Goal: Transaction & Acquisition: Book appointment/travel/reservation

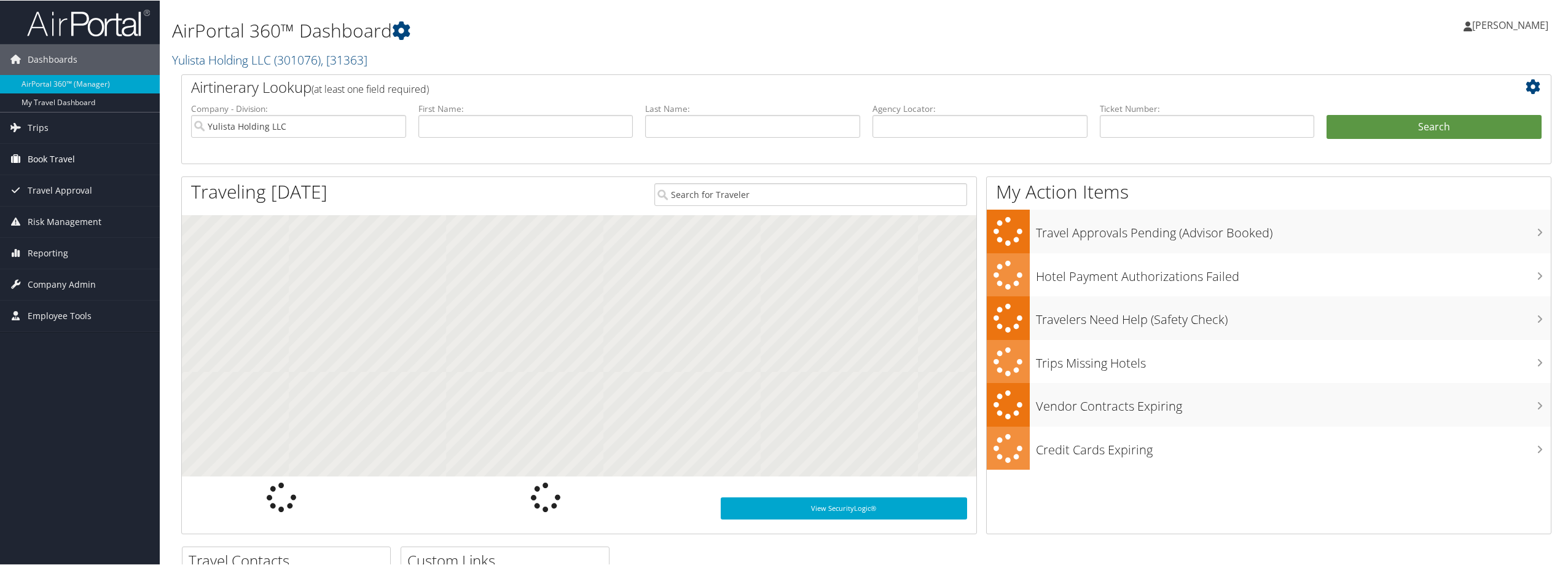
click at [65, 157] on span "Book Travel" at bounding box center [50, 159] width 47 height 31
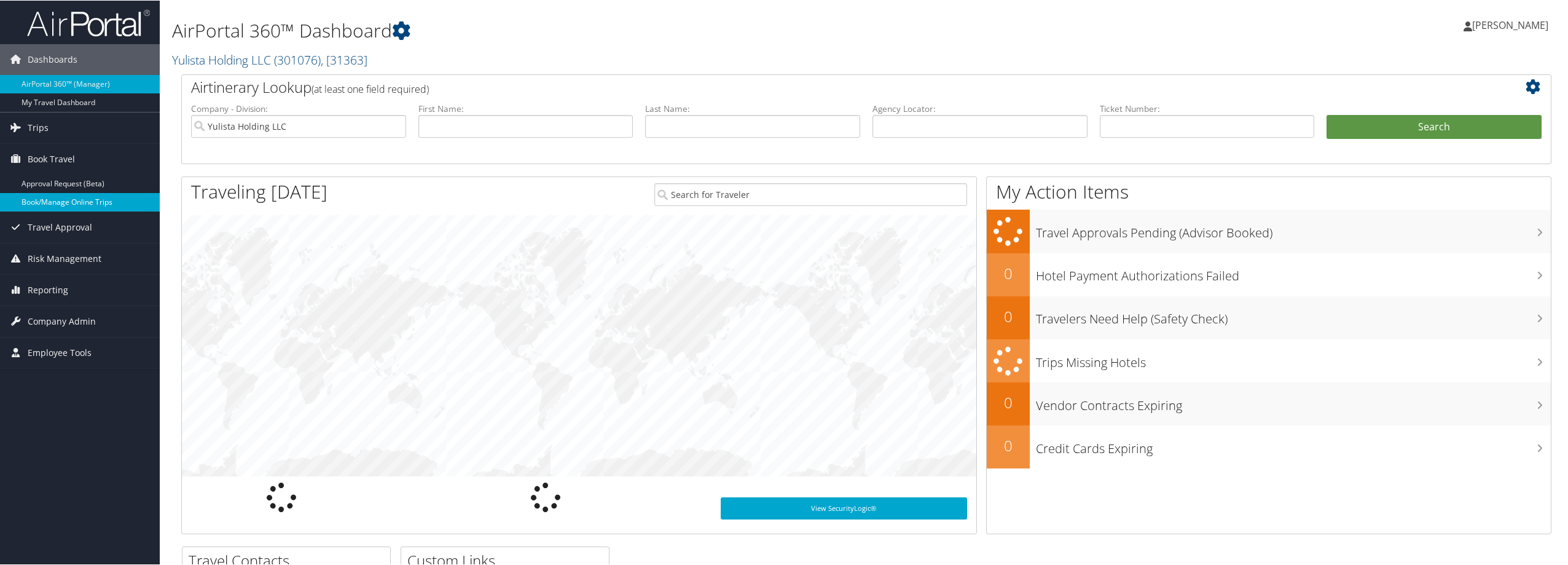
click at [88, 199] on link "Book/Manage Online Trips" at bounding box center [80, 201] width 160 height 18
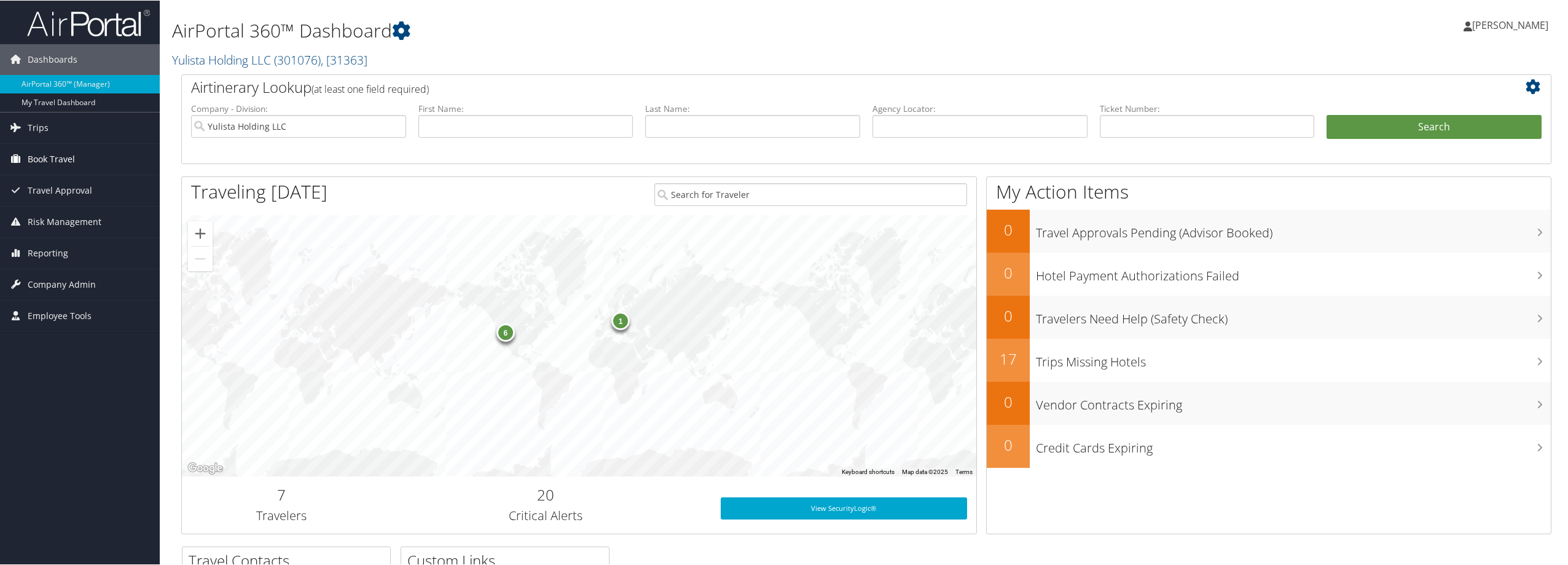
click at [53, 159] on span "Book Travel" at bounding box center [50, 159] width 47 height 31
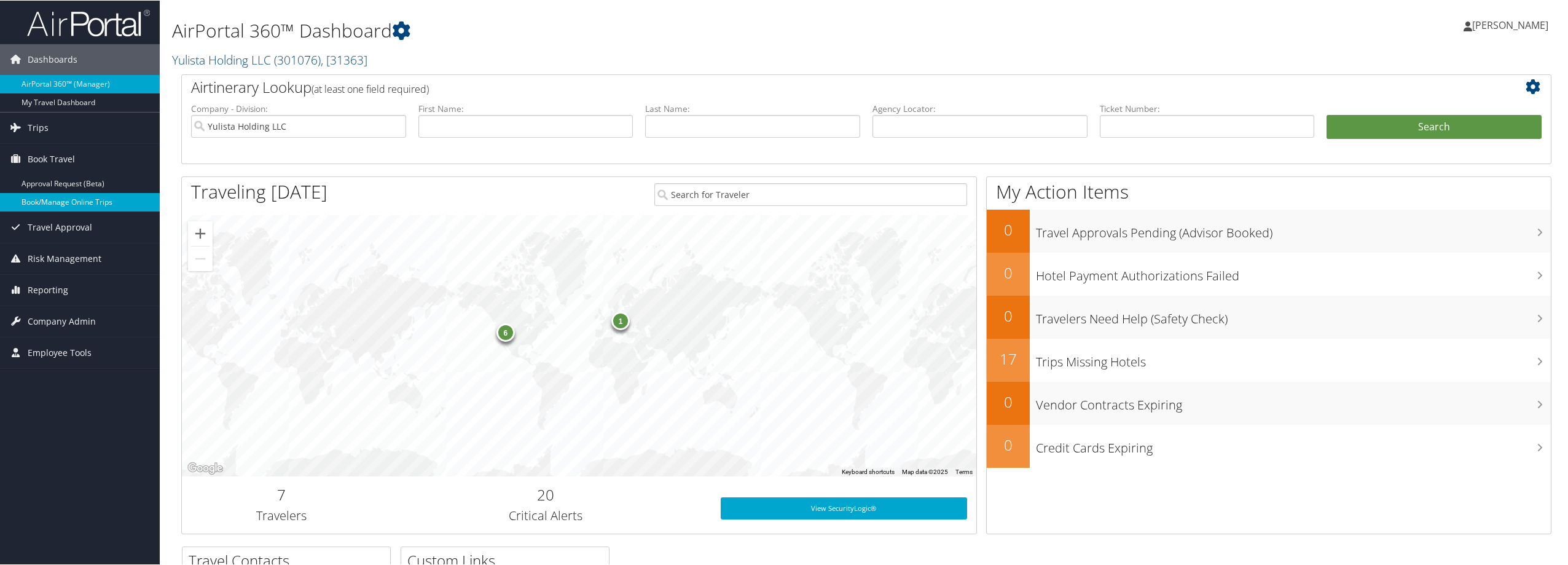
click at [68, 201] on link "Book/Manage Online Trips" at bounding box center [80, 201] width 160 height 18
click at [57, 192] on link "Book/Manage Online Trips" at bounding box center [80, 201] width 160 height 18
